Goal: Information Seeking & Learning: Learn about a topic

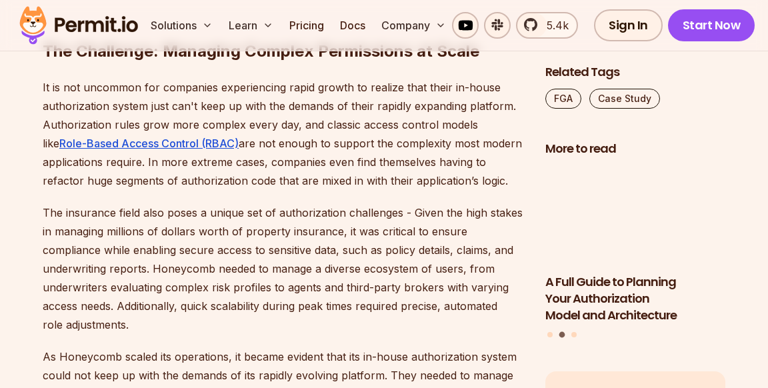
scroll to position [918, 0]
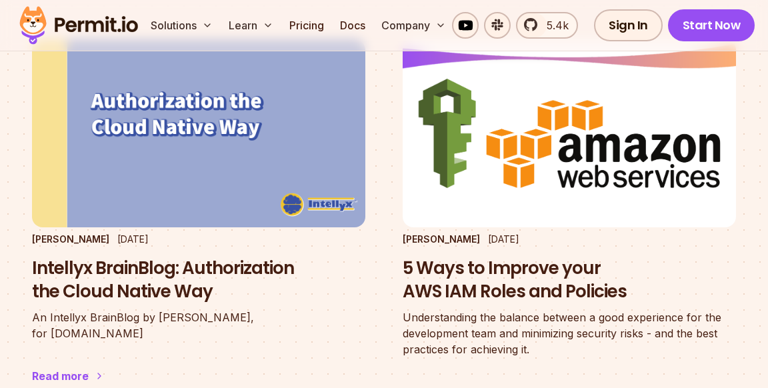
scroll to position [1014, 0]
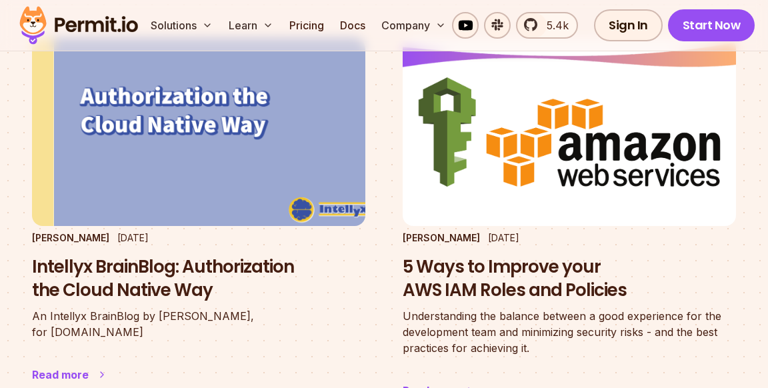
click at [261, 201] on img at bounding box center [198, 132] width 367 height 206
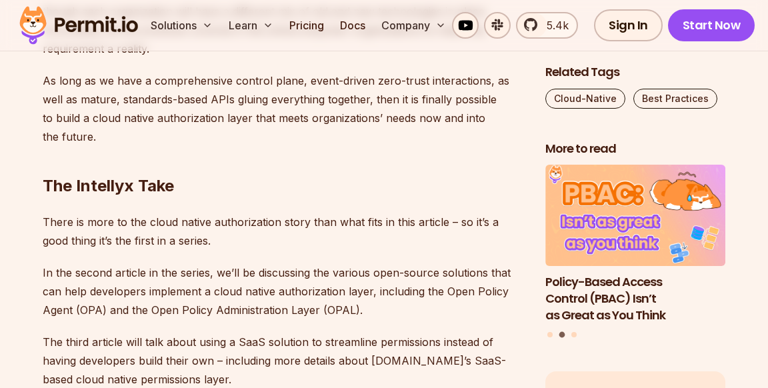
scroll to position [2950, 0]
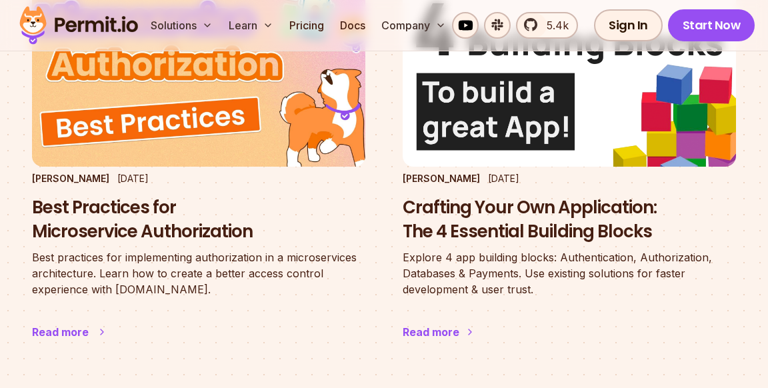
scroll to position [3621, 0]
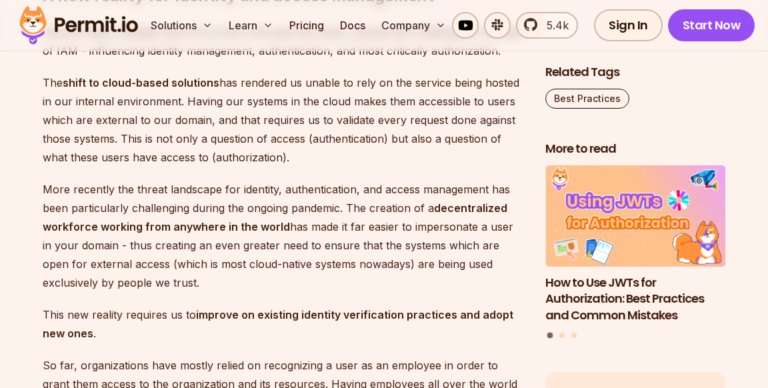
scroll to position [1046, 0]
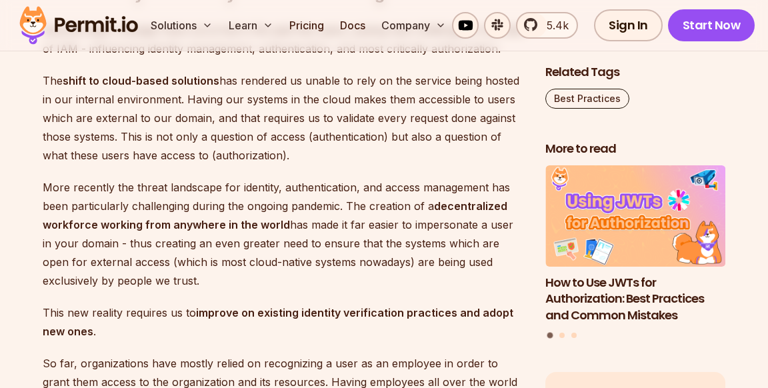
drag, startPoint x: 434, startPoint y: 149, endPoint x: 498, endPoint y: 261, distance: 129.6
click at [498, 261] on p "More recently the threat landscape for identity, authentication, and access man…" at bounding box center [283, 234] width 481 height 112
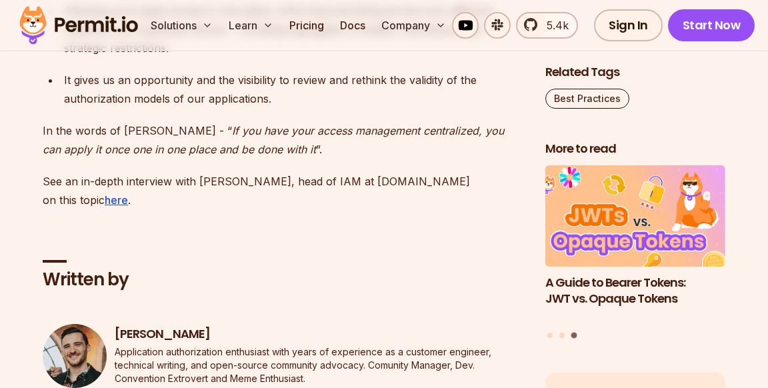
scroll to position [3263, 0]
